Goal: Check status

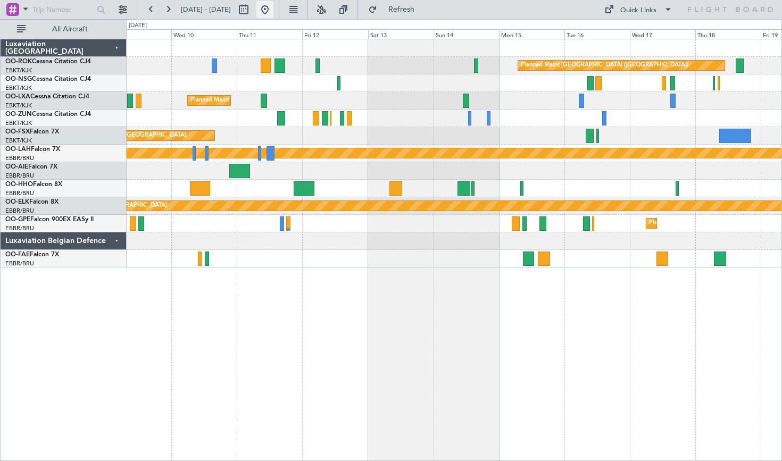
click at [273, 12] on button at bounding box center [264, 9] width 17 height 17
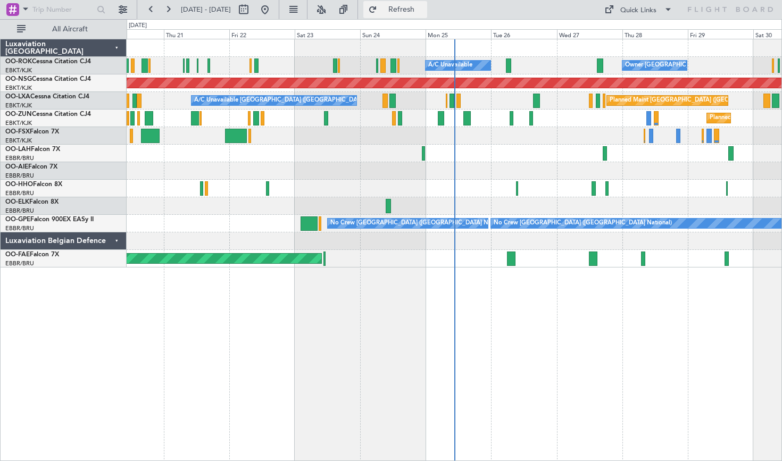
click at [409, 11] on button "Refresh" at bounding box center [395, 9] width 64 height 17
click at [167, 8] on button at bounding box center [168, 9] width 17 height 17
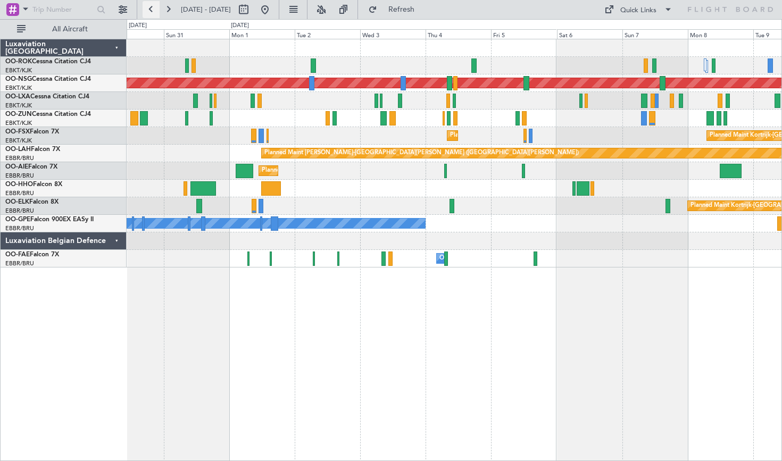
click at [149, 11] on button at bounding box center [150, 9] width 17 height 17
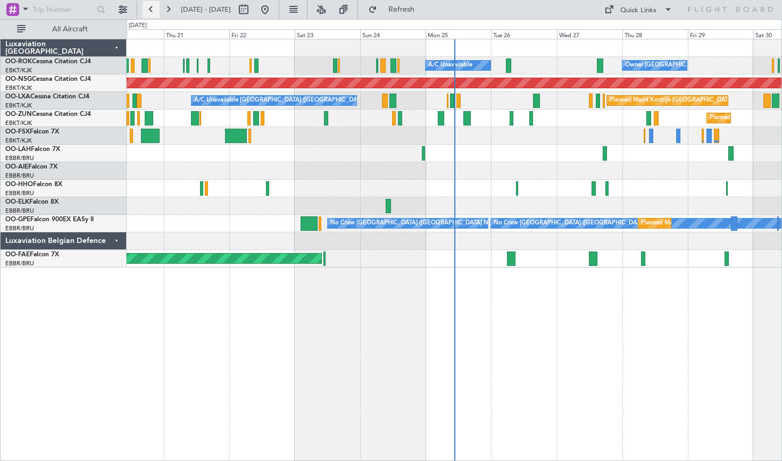
click at [149, 11] on button at bounding box center [150, 9] width 17 height 17
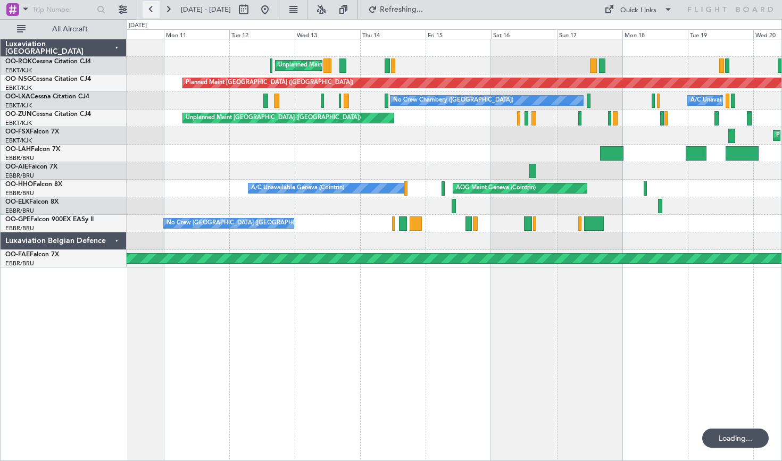
click at [149, 11] on button at bounding box center [150, 9] width 17 height 17
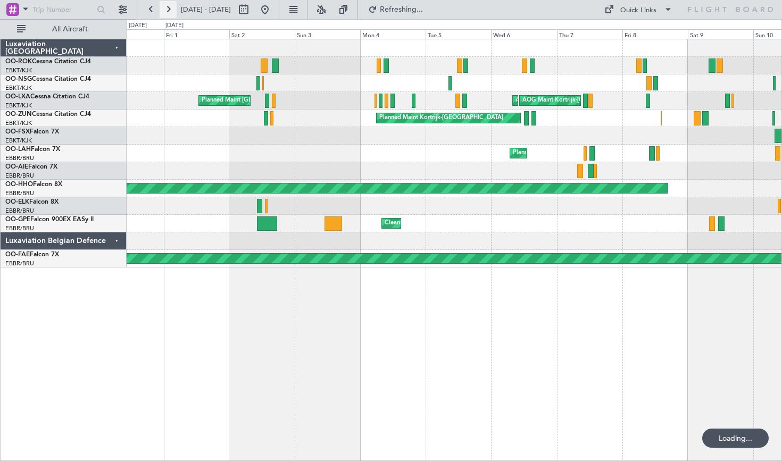
click at [170, 9] on button at bounding box center [168, 9] width 17 height 17
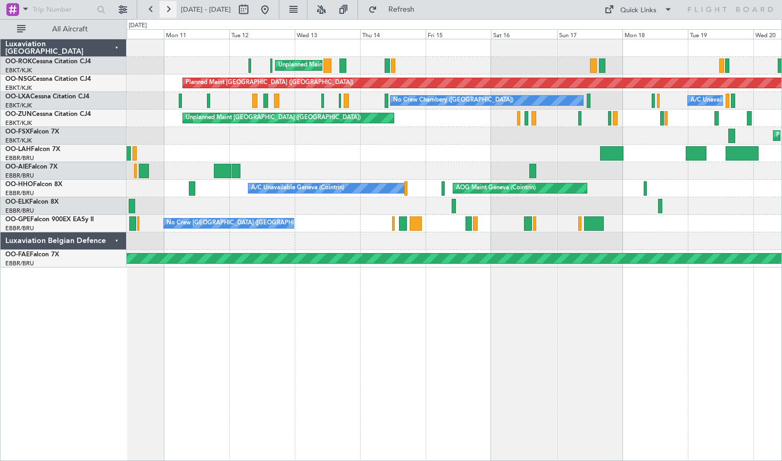
click at [170, 9] on button at bounding box center [168, 9] width 17 height 17
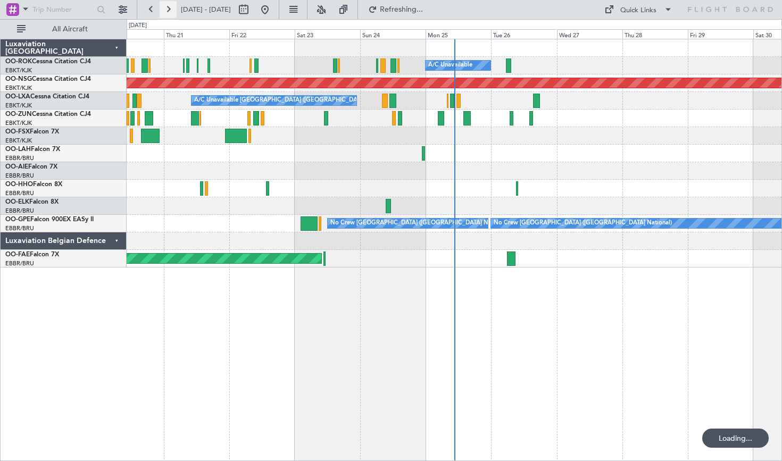
click at [170, 9] on button at bounding box center [168, 9] width 17 height 17
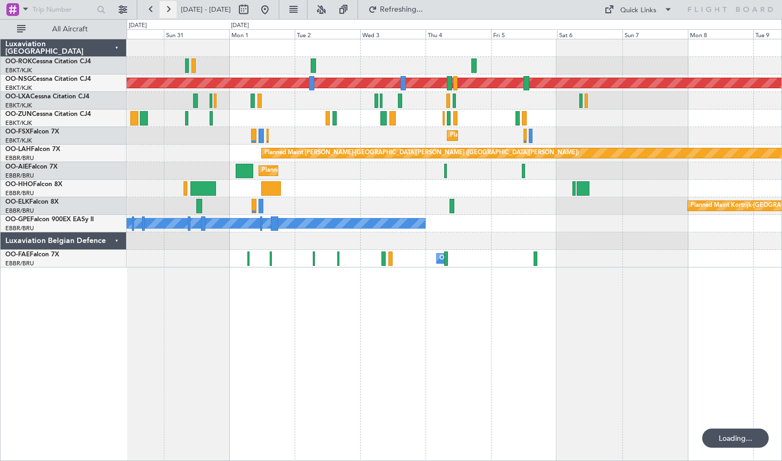
click at [170, 9] on button at bounding box center [168, 9] width 17 height 17
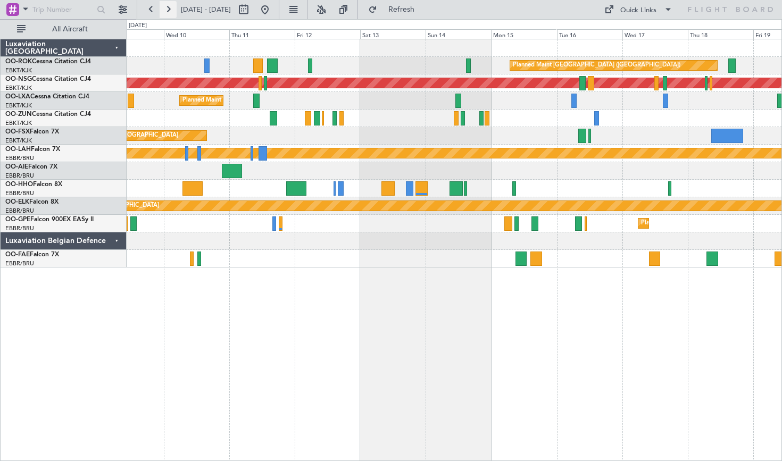
click at [175, 12] on button at bounding box center [168, 9] width 17 height 17
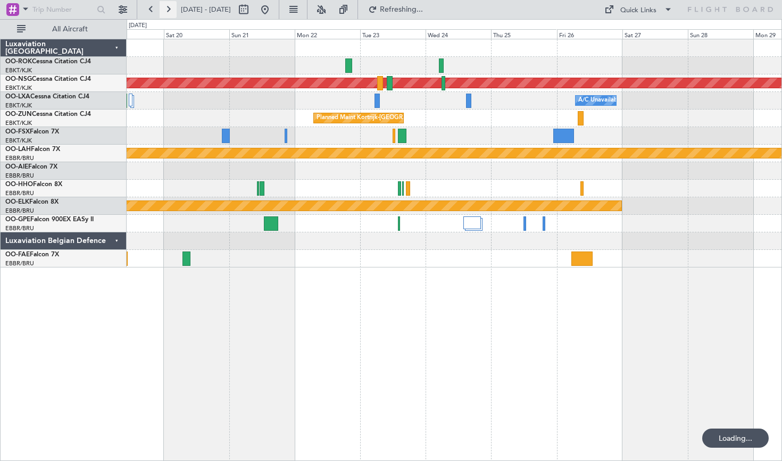
click at [175, 12] on button at bounding box center [168, 9] width 17 height 17
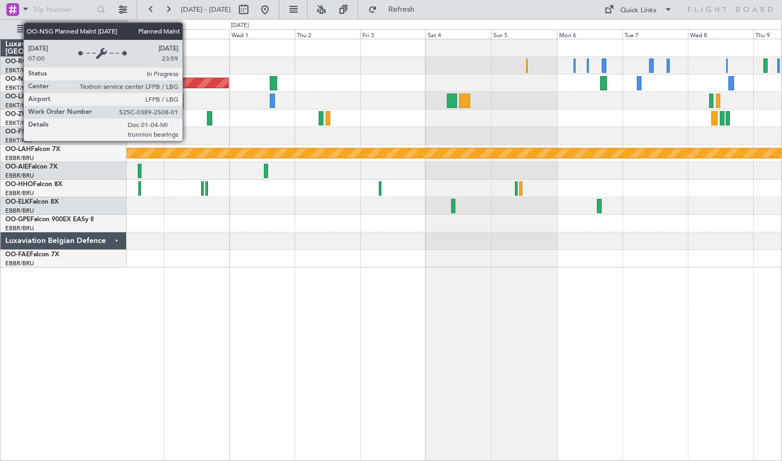
click at [273, 8] on button at bounding box center [264, 9] width 17 height 17
